Goal: Find specific page/section: Find specific page/section

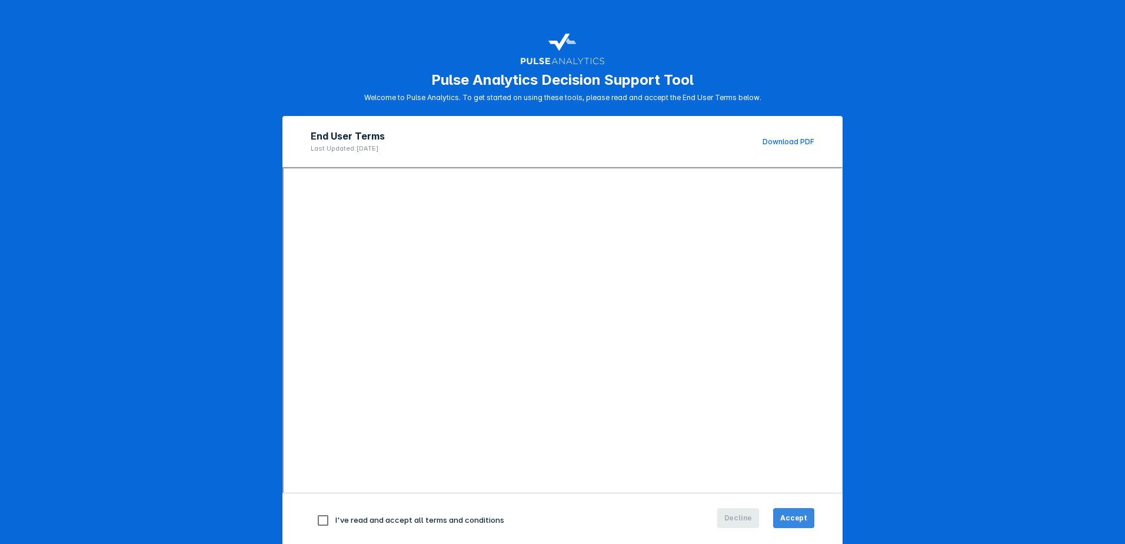
click at [791, 519] on span "Accept" at bounding box center [793, 517] width 27 height 11
click at [317, 524] on input "checkbox" at bounding box center [323, 520] width 25 height 25
checkbox input "true"
click at [786, 519] on span "Accept" at bounding box center [793, 517] width 27 height 11
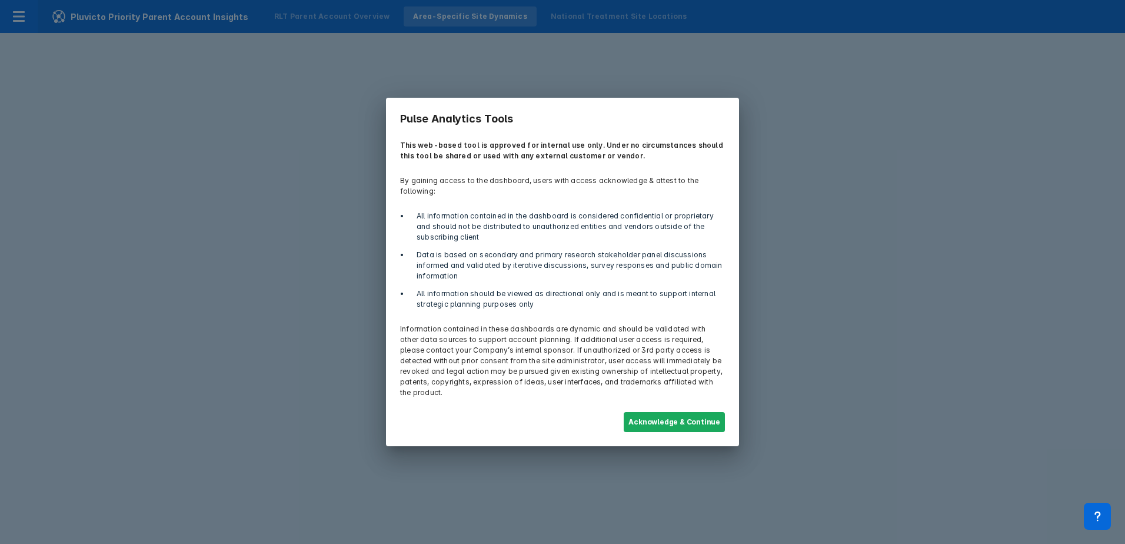
click at [658, 412] on button "Acknowledge & Continue" at bounding box center [674, 422] width 101 height 20
